Goal: Information Seeking & Learning: Learn about a topic

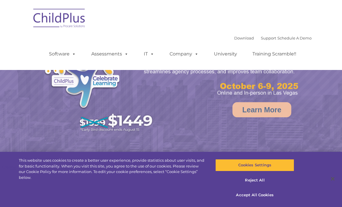
select select "MEDIUM"
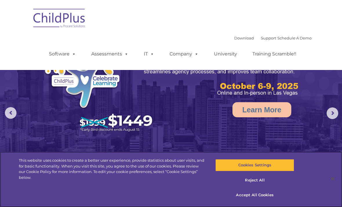
click at [264, 195] on button "Accept All Cookies" at bounding box center [254, 195] width 79 height 12
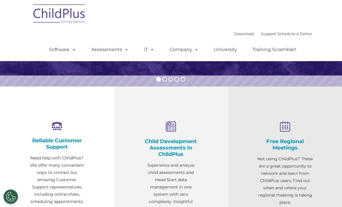
scroll to position [140, 0]
click at [64, 46] on link "Software" at bounding box center [62, 50] width 39 height 12
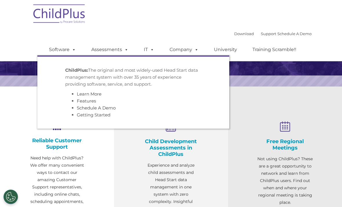
click at [70, 47] on span at bounding box center [73, 50] width 6 height 6
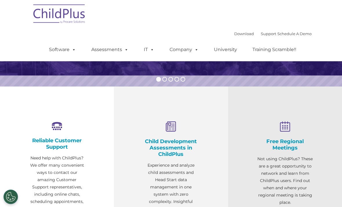
click at [153, 50] on span at bounding box center [151, 50] width 6 height 6
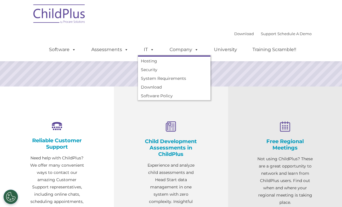
click at [195, 51] on span at bounding box center [195, 50] width 6 height 6
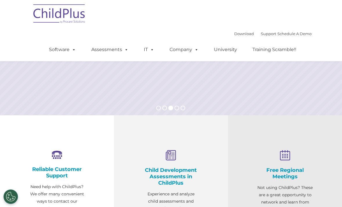
scroll to position [96, 0]
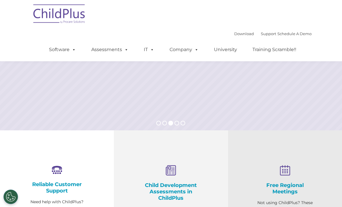
click at [65, 52] on link "Software" at bounding box center [62, 50] width 39 height 12
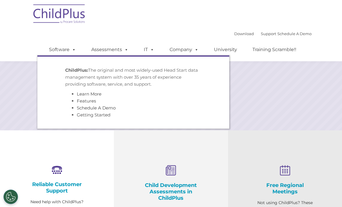
click at [110, 46] on link "Assessments" at bounding box center [110, 50] width 49 height 12
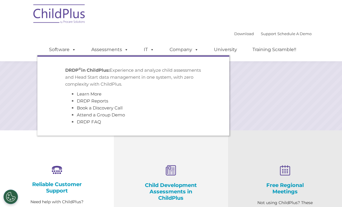
click at [185, 50] on link "Company" at bounding box center [184, 50] width 41 height 12
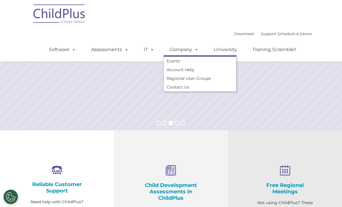
click at [150, 50] on span at bounding box center [151, 50] width 6 height 6
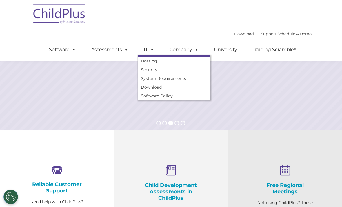
click at [234, 47] on link "University" at bounding box center [225, 50] width 35 height 12
